Goal: Feedback & Contribution: Leave review/rating

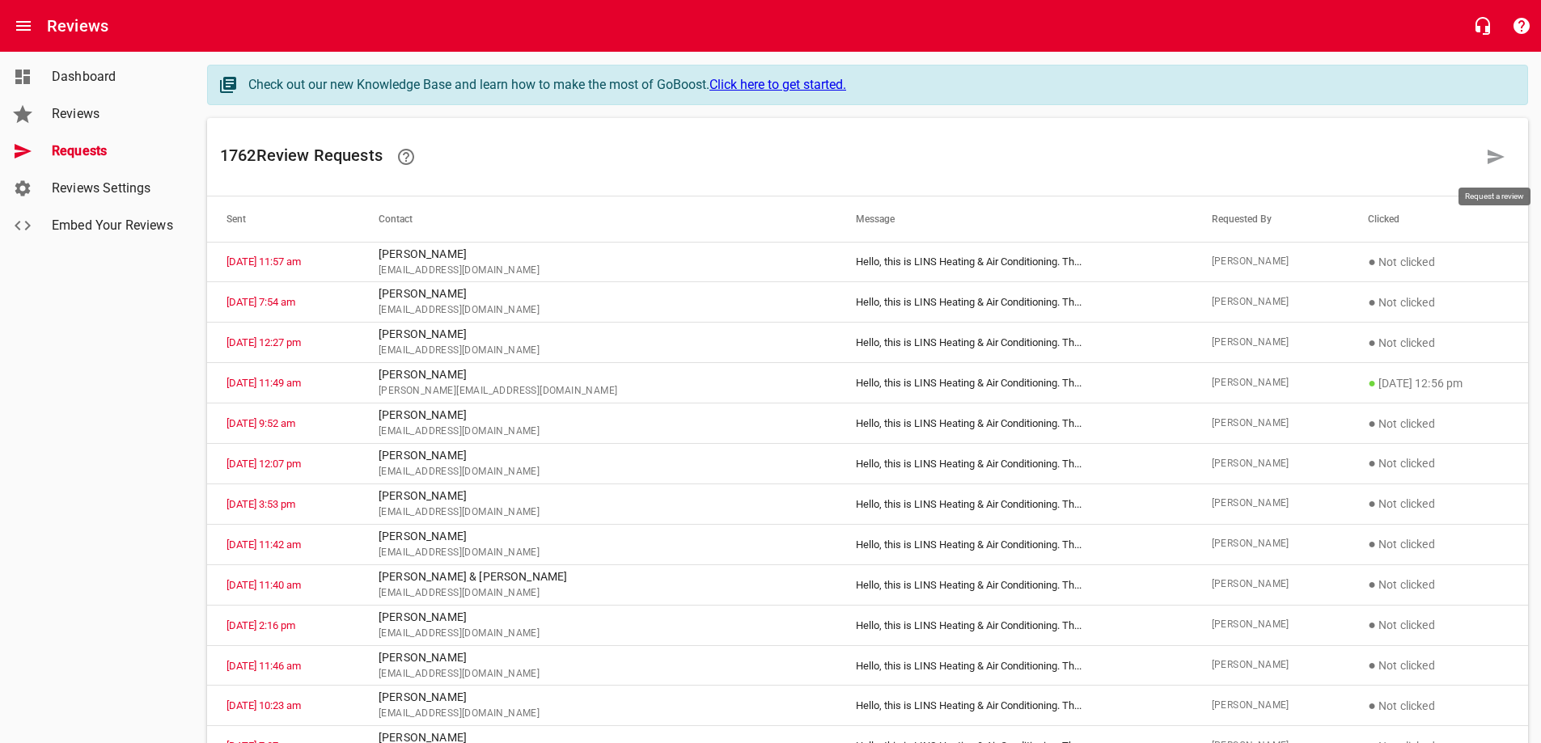
click at [1482, 154] on link at bounding box center [1495, 156] width 39 height 39
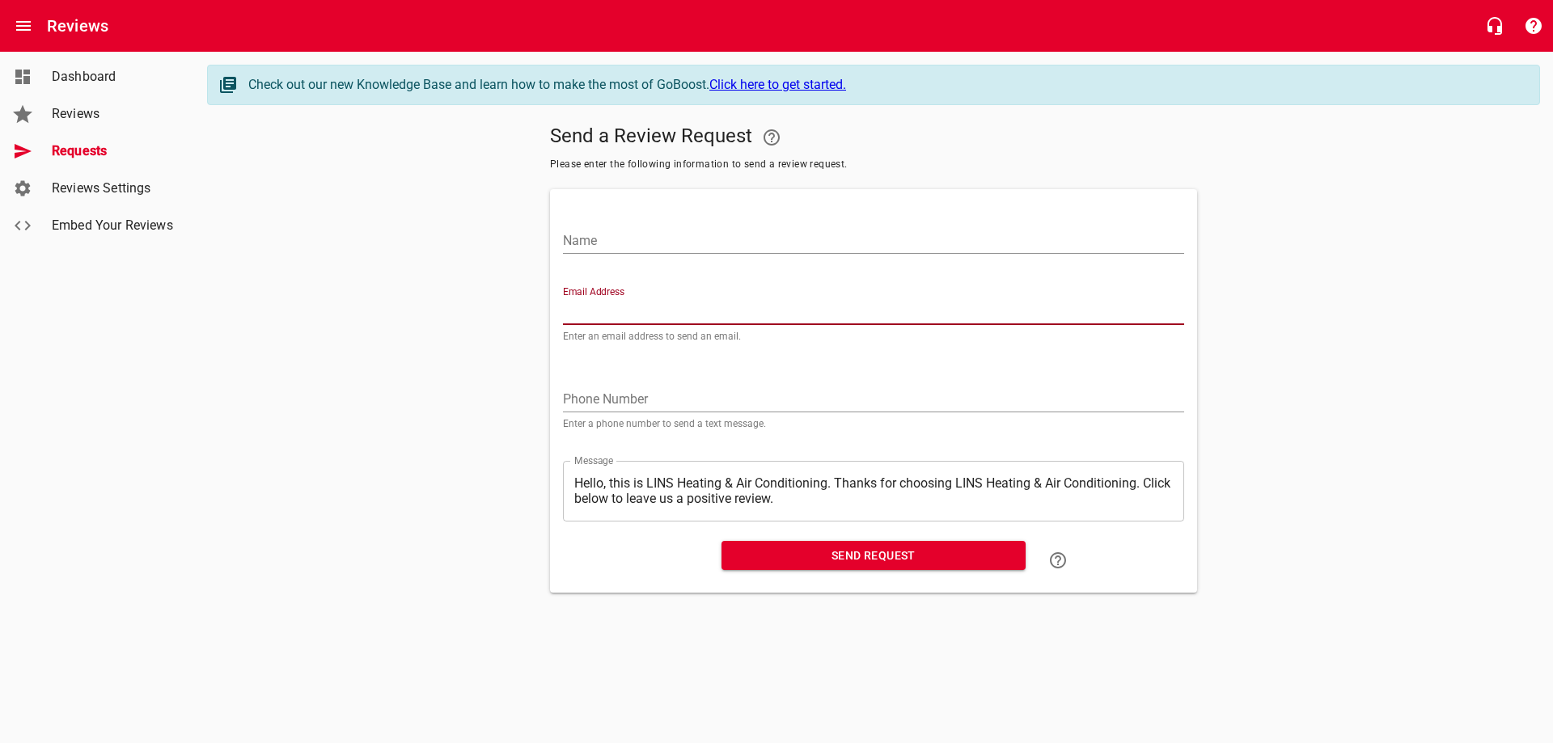
paste input "[EMAIL_ADDRESS][DOMAIN_NAME]"
type input "[EMAIL_ADDRESS][DOMAIN_NAME]"
click at [675, 233] on input "Name" at bounding box center [873, 241] width 621 height 26
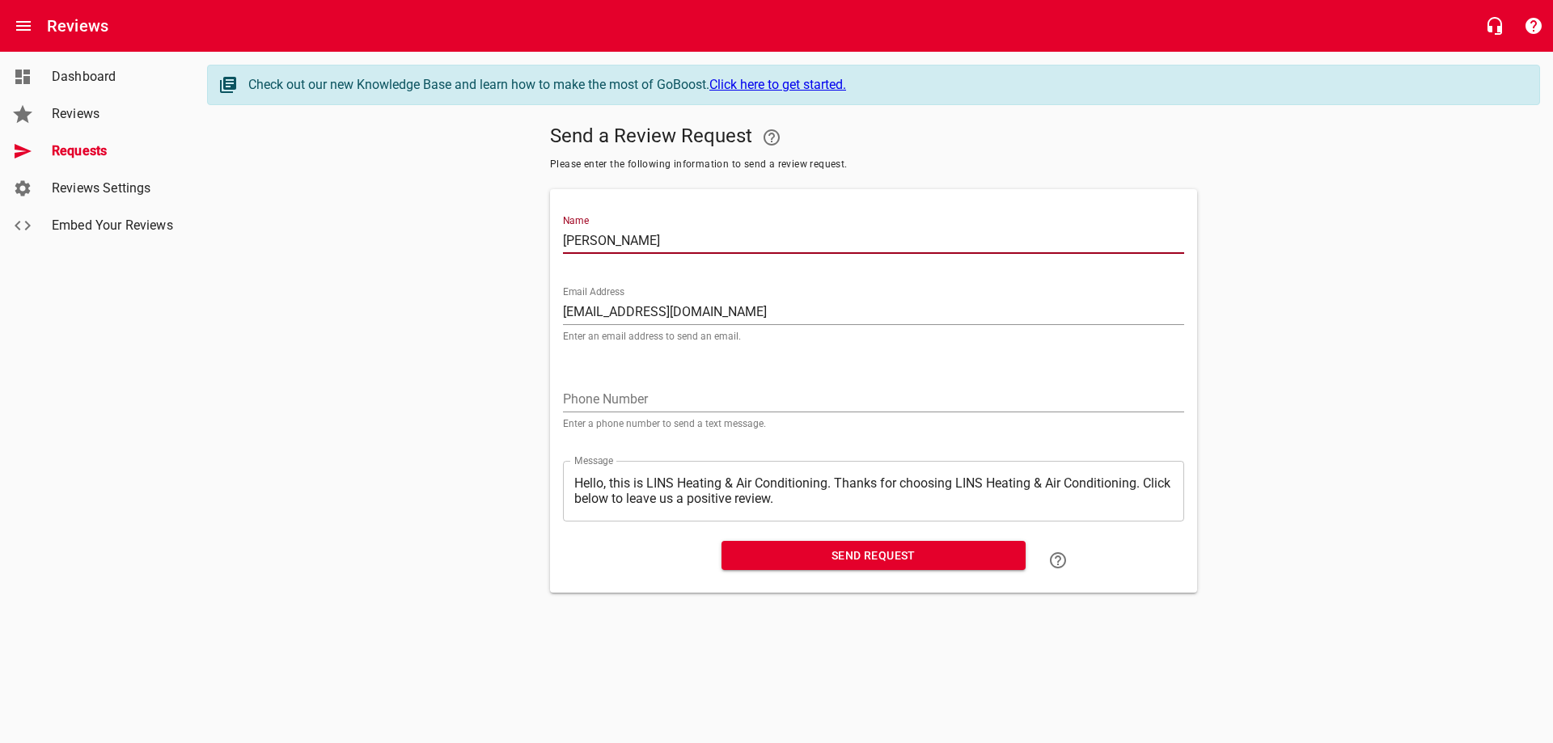
type input "[PERSON_NAME]"
click at [866, 553] on span "Send Request" at bounding box center [873, 556] width 278 height 20
